Goal: Task Accomplishment & Management: Manage account settings

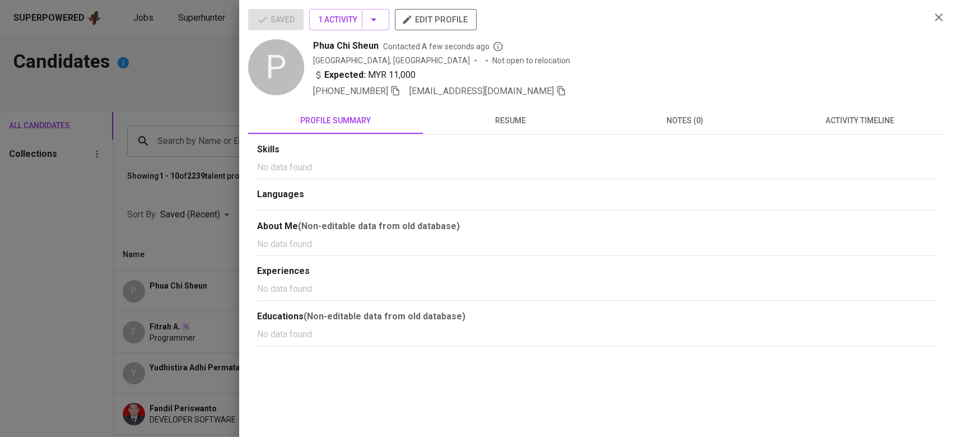
click at [166, 118] on div at bounding box center [478, 218] width 956 height 437
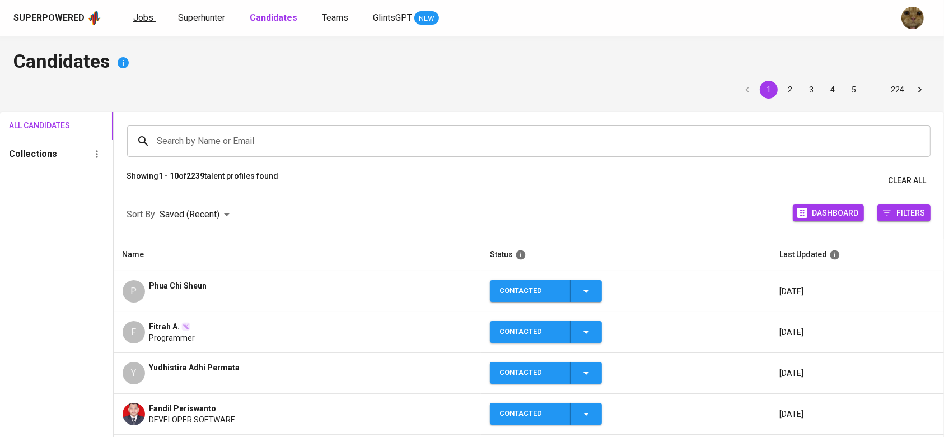
click at [150, 12] on span "Jobs" at bounding box center [143, 17] width 20 height 11
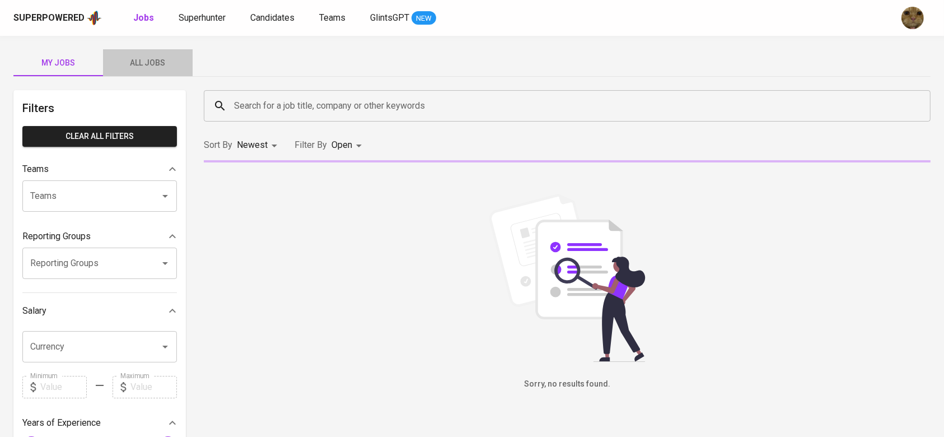
click at [155, 73] on button "All Jobs" at bounding box center [148, 62] width 90 height 27
click at [307, 108] on input "Search for a job title, company or other keywords" at bounding box center [570, 105] width 678 height 21
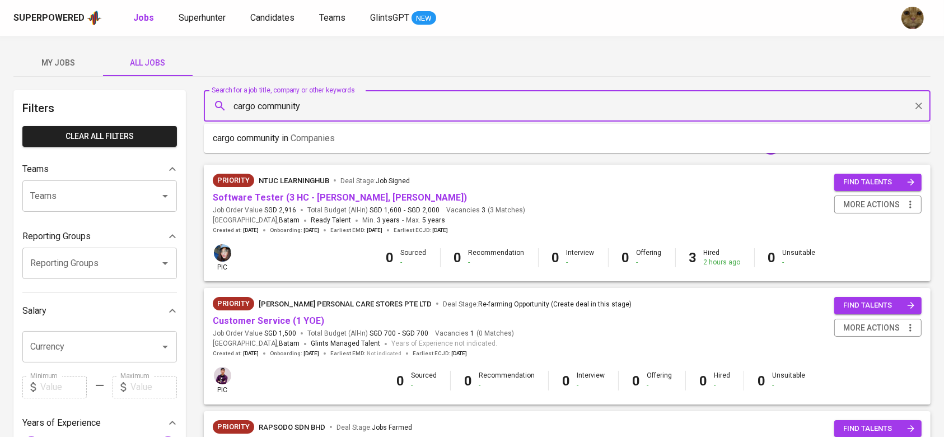
type input "cargo community"
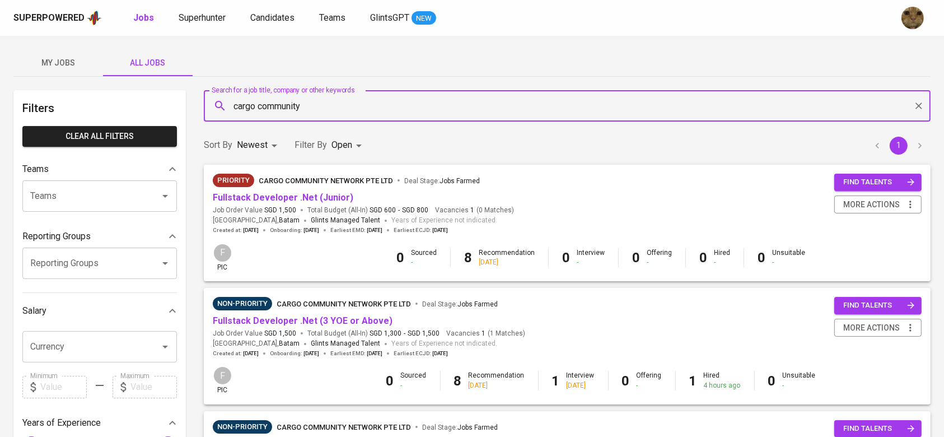
scroll to position [40, 0]
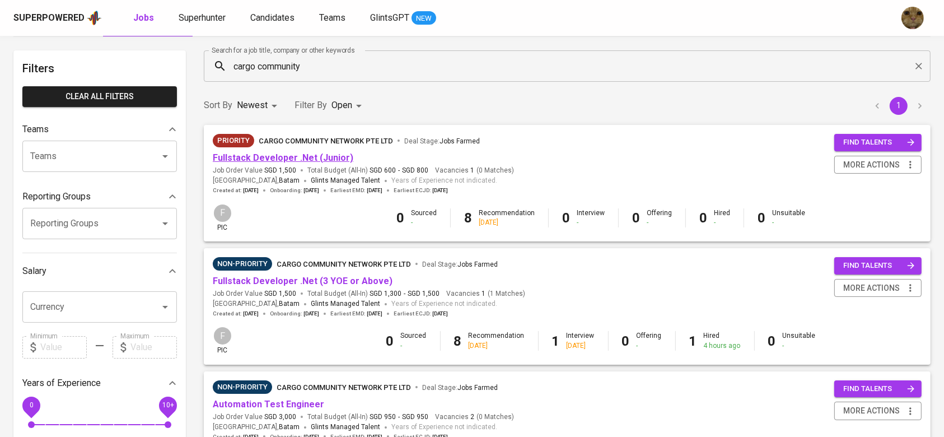
click at [274, 160] on link "Fullstack Developer .Net (Junior)" at bounding box center [283, 157] width 141 height 11
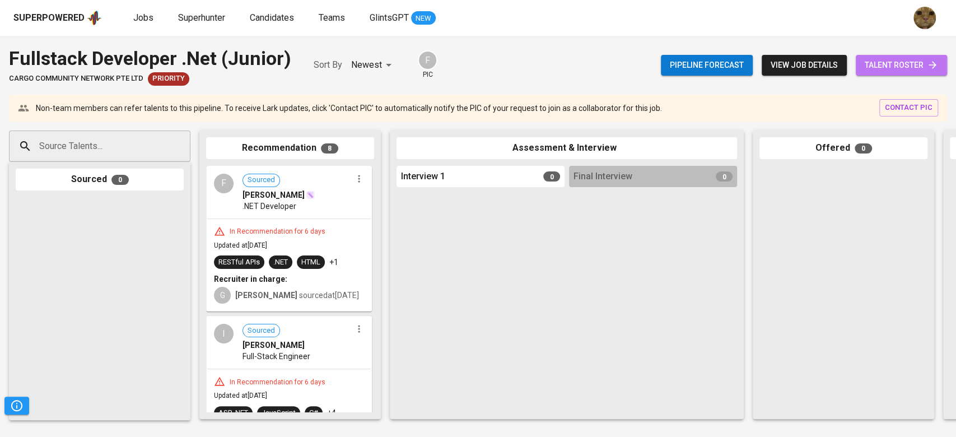
click at [910, 71] on span "talent roster" at bounding box center [901, 65] width 73 height 14
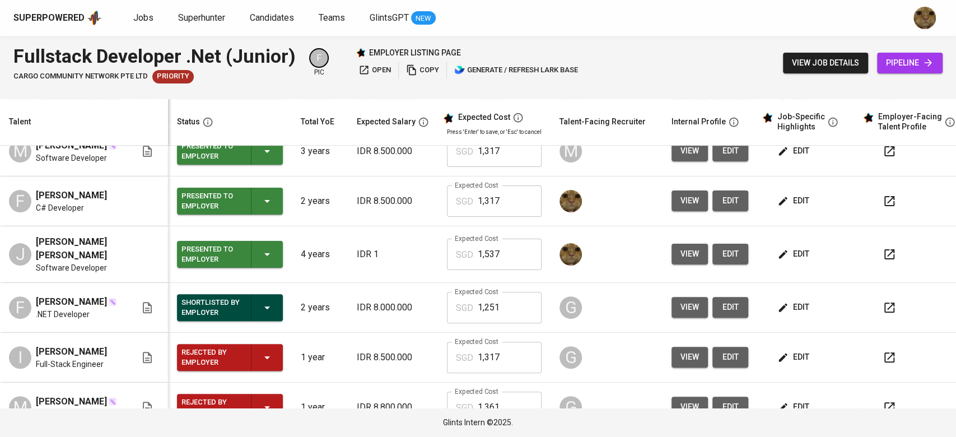
scroll to position [180, 0]
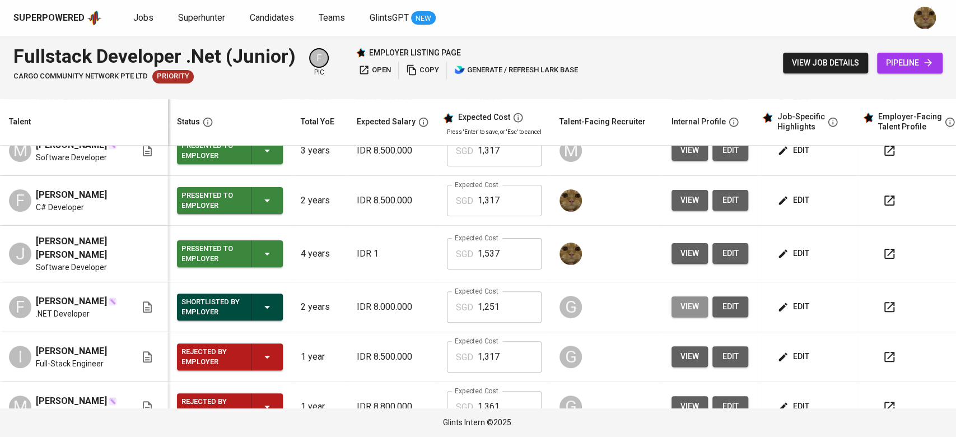
click at [681, 313] on span "view" at bounding box center [689, 307] width 18 height 14
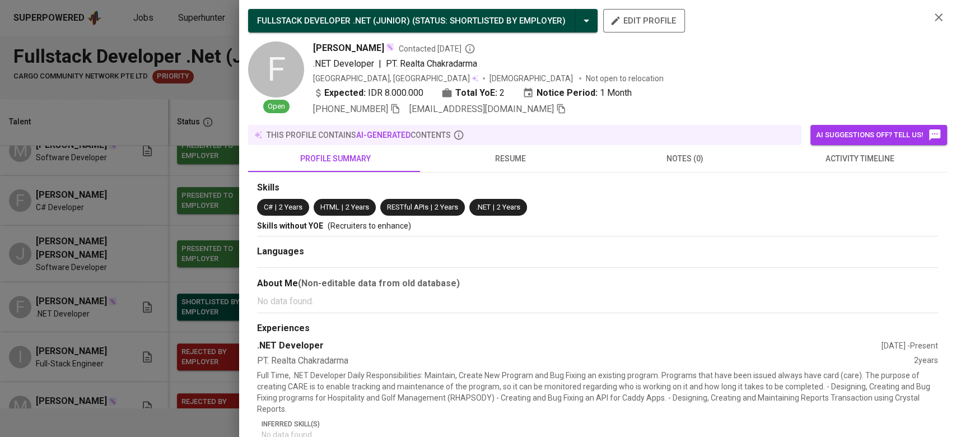
click at [831, 155] on span "activity timeline" at bounding box center [859, 159] width 161 height 14
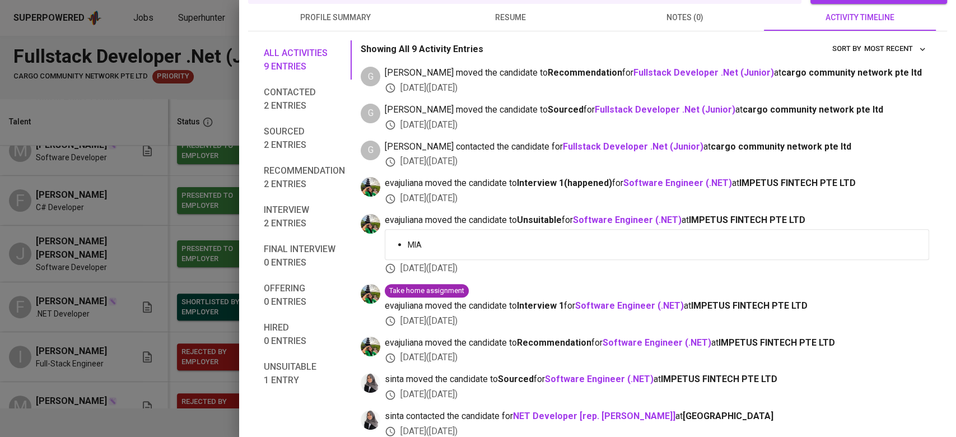
click at [108, 326] on div at bounding box center [478, 218] width 956 height 437
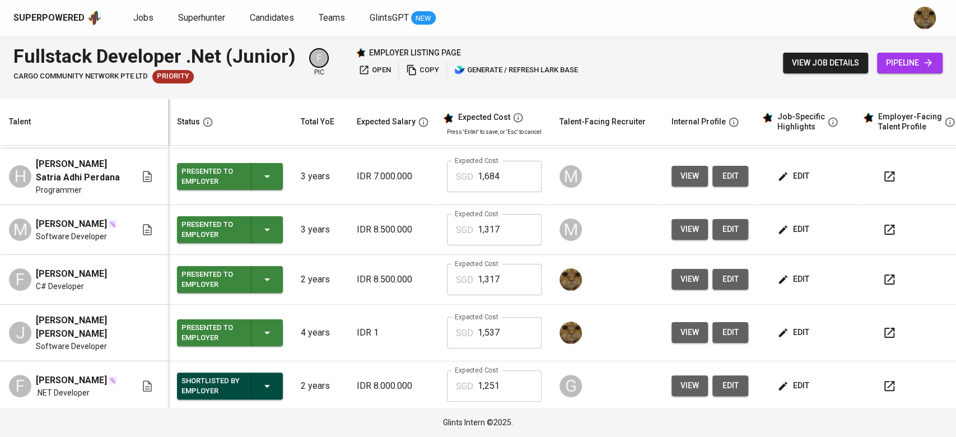
scroll to position [123, 0]
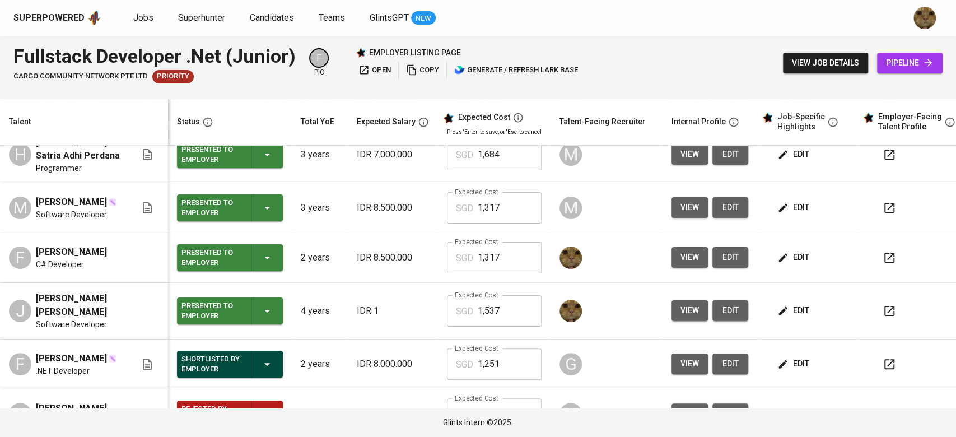
click at [878, 263] on button "button" at bounding box center [889, 257] width 27 height 27
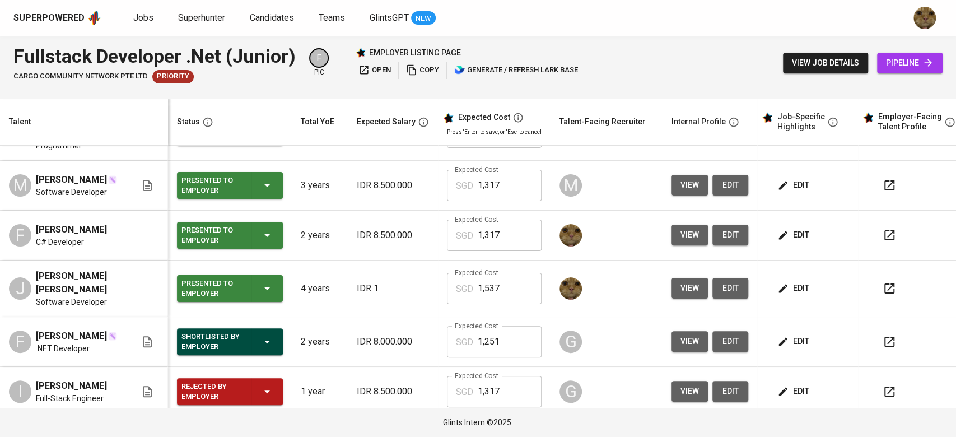
scroll to position [146, 0]
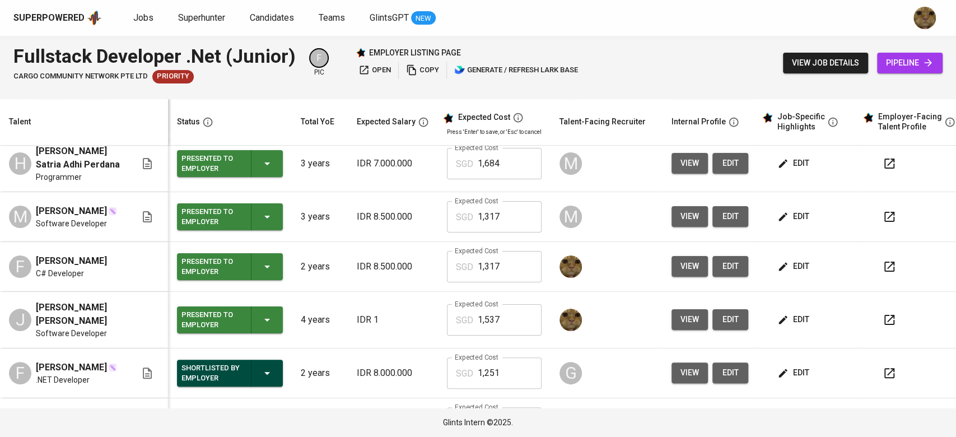
scroll to position [172, 0]
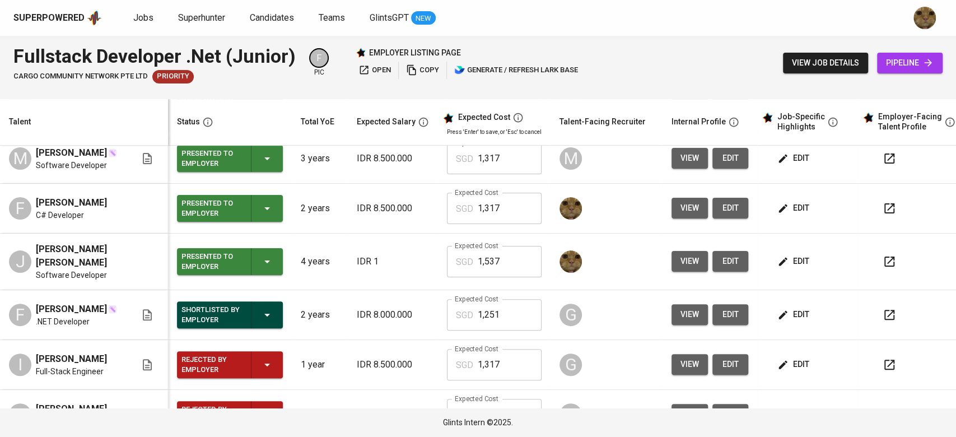
click at [696, 324] on button "view" at bounding box center [689, 314] width 36 height 21
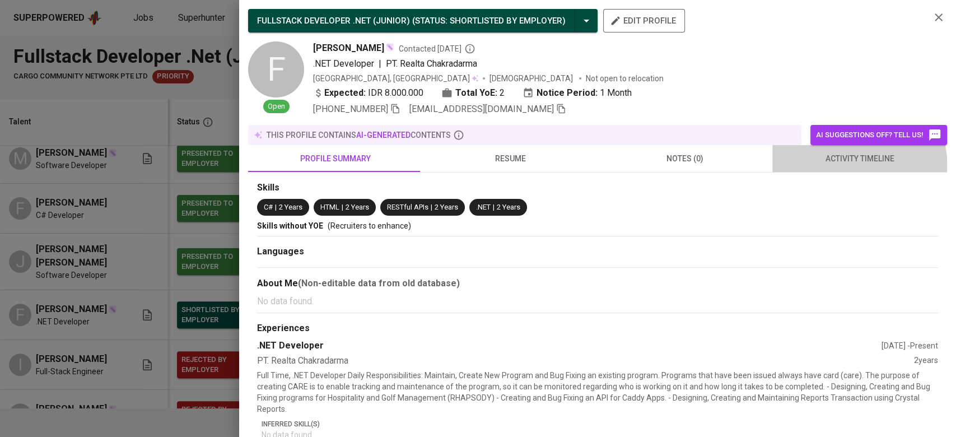
click at [827, 169] on button "activity timeline" at bounding box center [859, 158] width 175 height 27
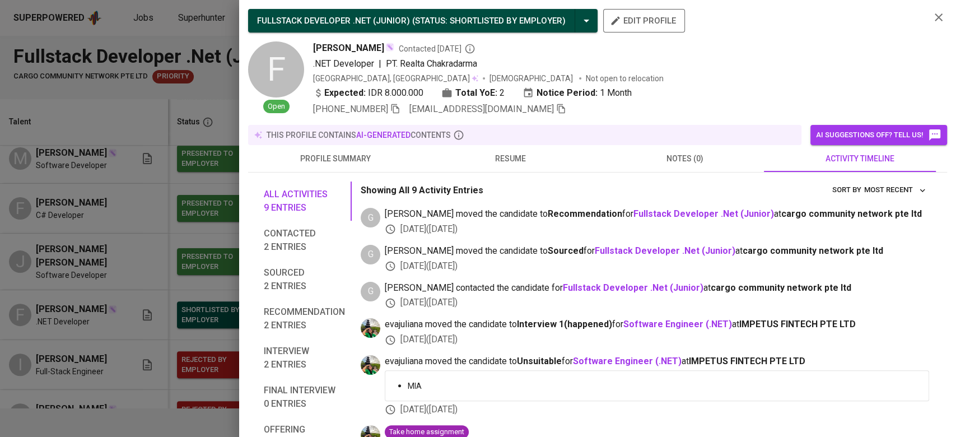
click at [148, 323] on div at bounding box center [478, 218] width 956 height 437
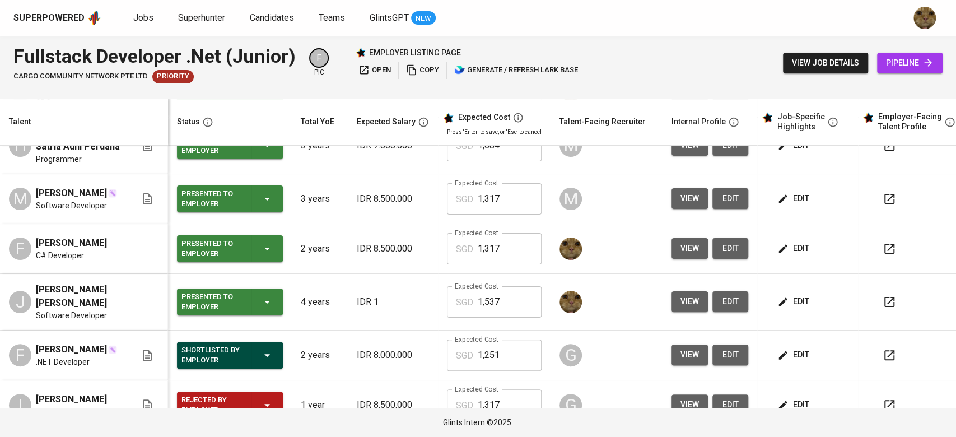
scroll to position [126, 0]
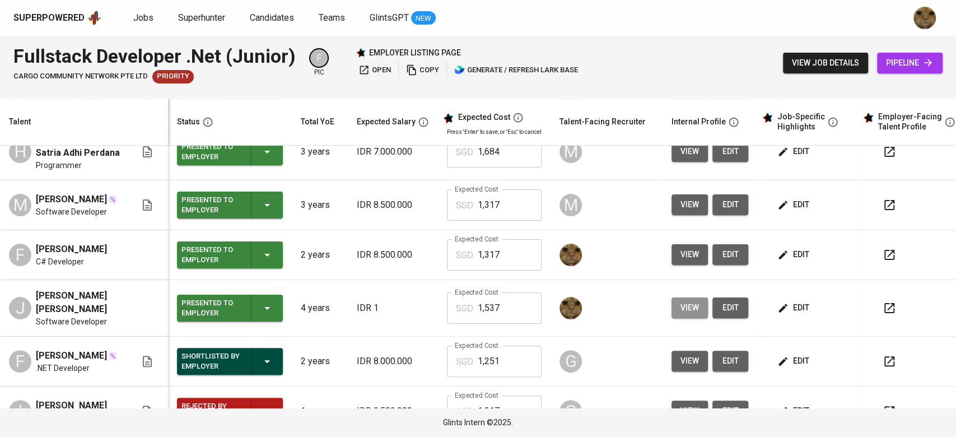
click at [695, 316] on button "view" at bounding box center [689, 307] width 36 height 21
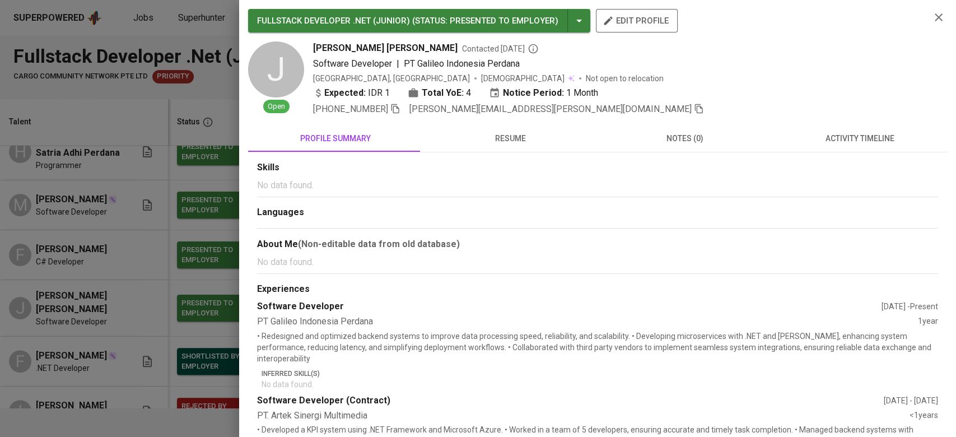
click at [932, 22] on icon "button" at bounding box center [938, 17] width 13 height 13
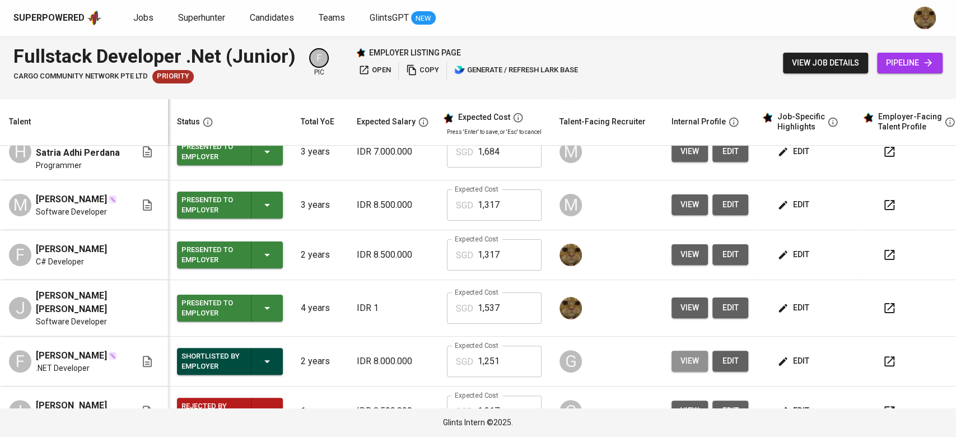
click at [693, 368] on span "view" at bounding box center [689, 361] width 18 height 14
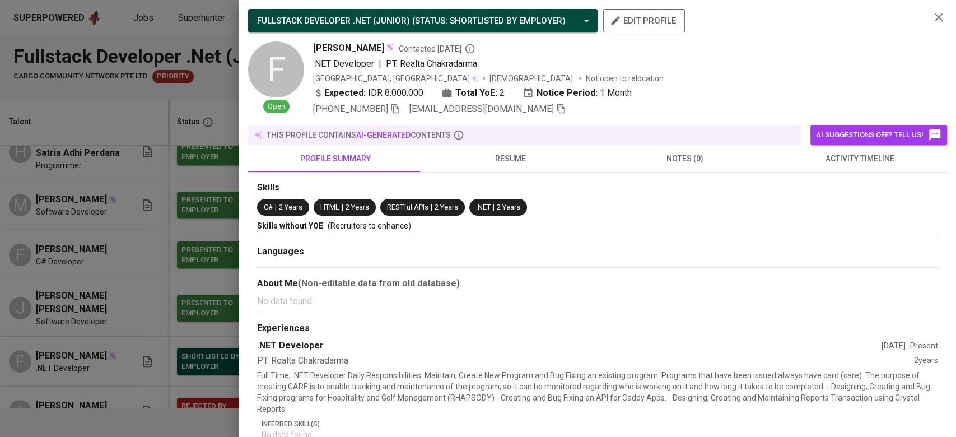
click at [839, 165] on span "activity timeline" at bounding box center [859, 159] width 161 height 14
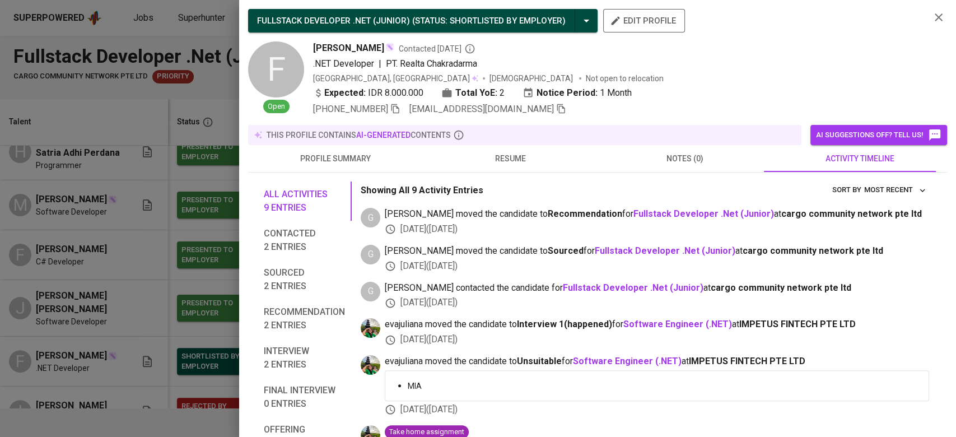
click at [164, 300] on div at bounding box center [478, 218] width 956 height 437
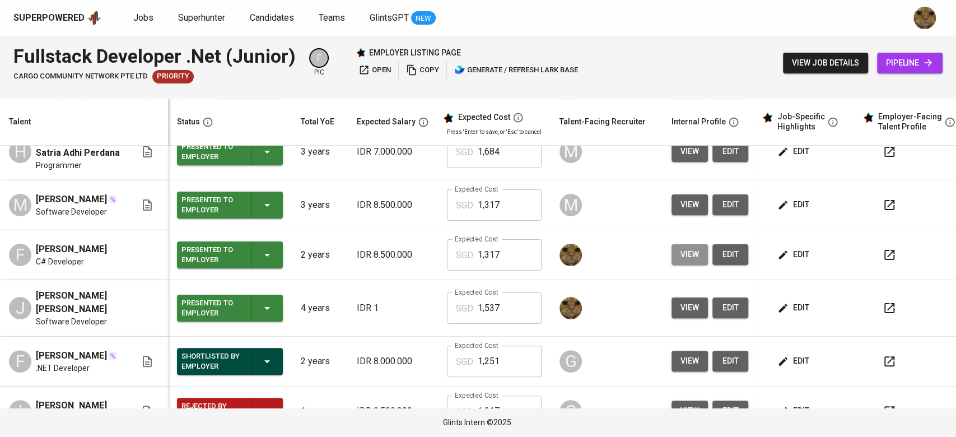
click at [671, 265] on button "view" at bounding box center [689, 254] width 36 height 21
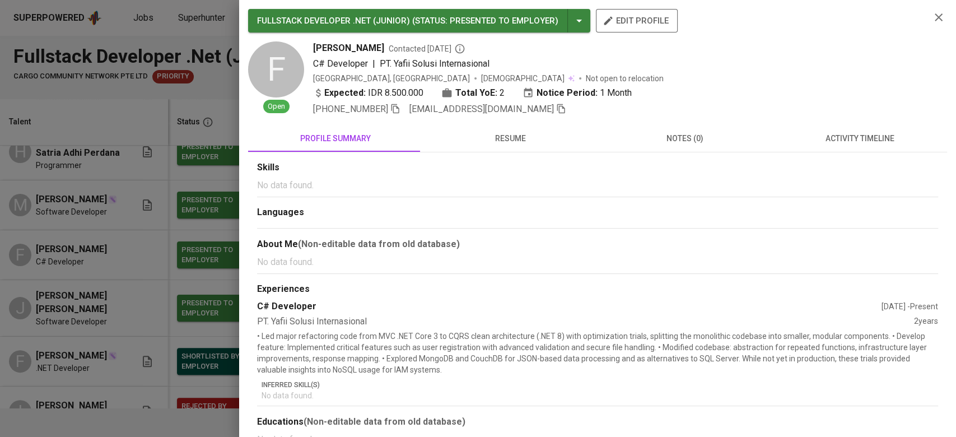
click at [848, 144] on span "activity timeline" at bounding box center [859, 139] width 161 height 14
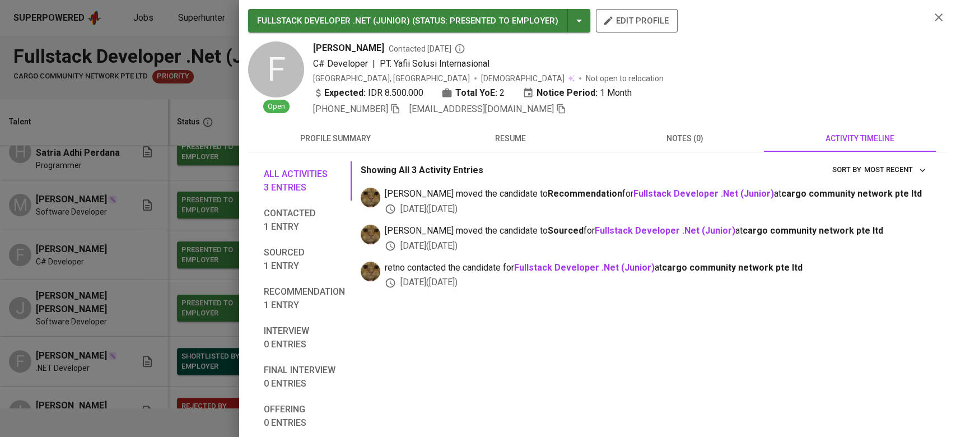
click at [148, 318] on div at bounding box center [478, 218] width 956 height 437
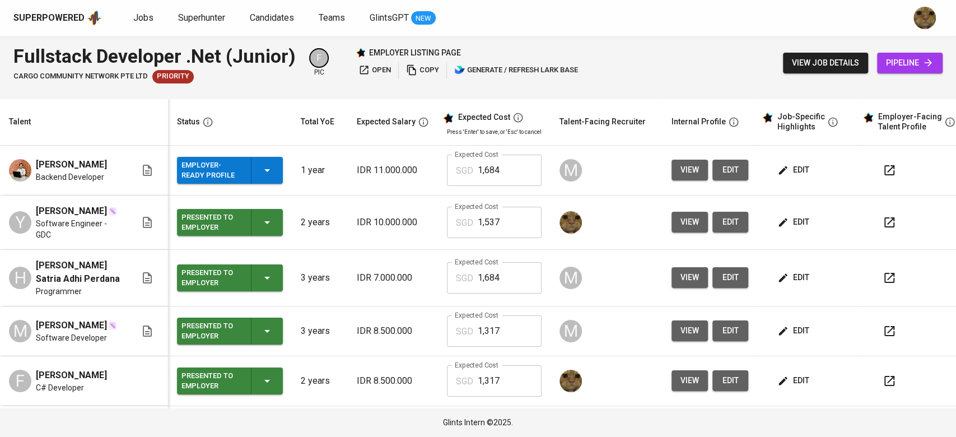
scroll to position [66, 0]
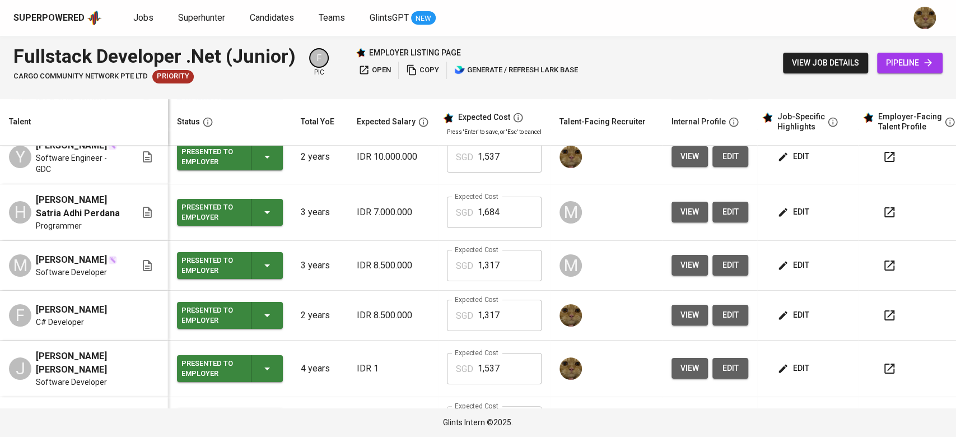
click at [885, 318] on icon "button" at bounding box center [889, 315] width 13 height 13
